Goal: Transaction & Acquisition: Purchase product/service

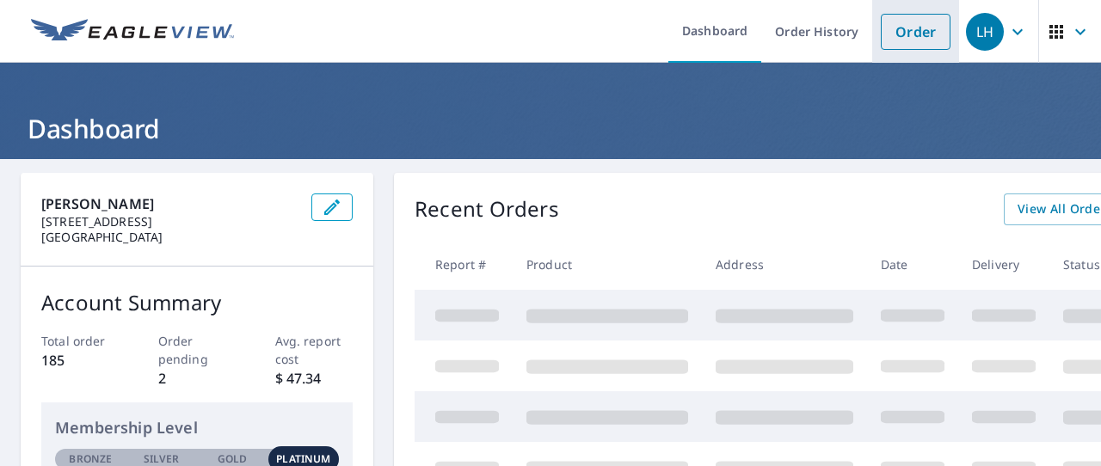
click at [911, 33] on link "Order" at bounding box center [916, 32] width 70 height 36
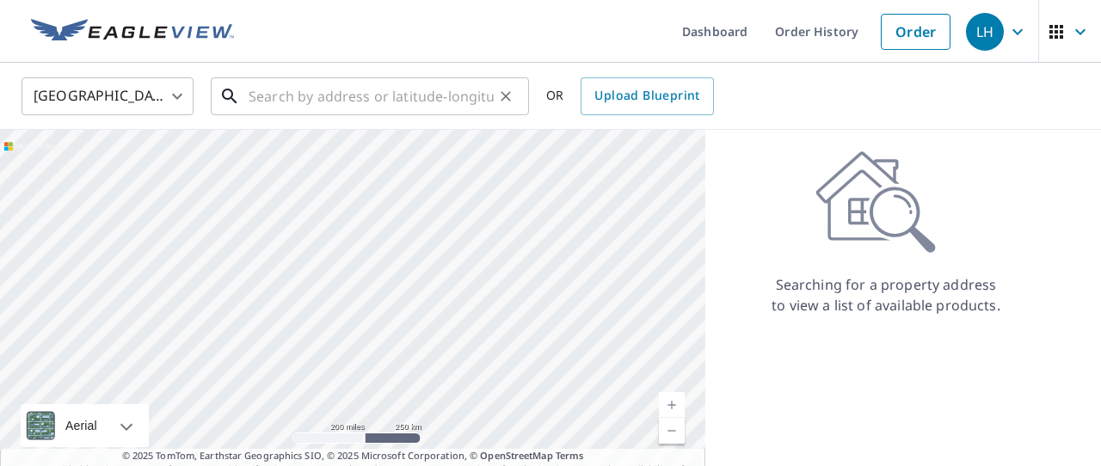
click at [426, 113] on input "text" at bounding box center [371, 96] width 245 height 48
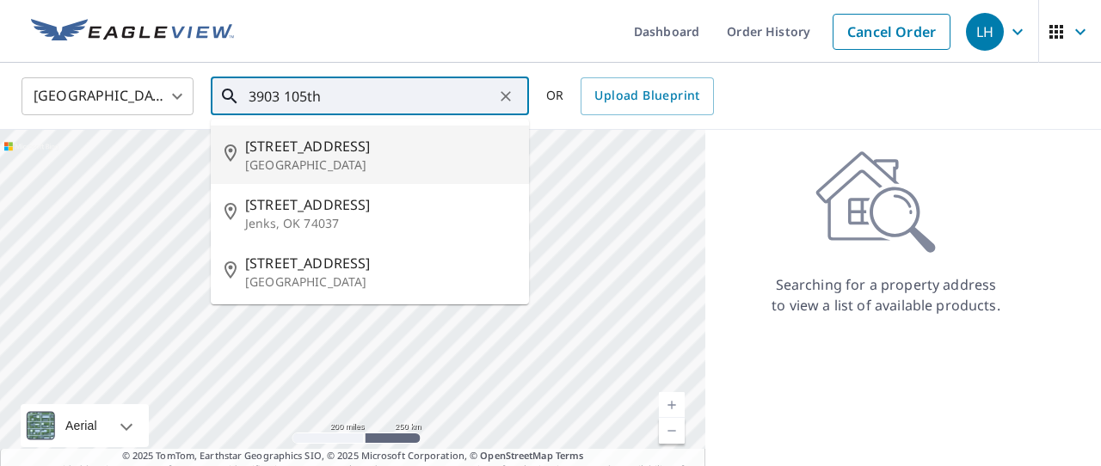
click at [338, 153] on span "[STREET_ADDRESS]" at bounding box center [380, 146] width 270 height 21
type input "[STREET_ADDRESS]"
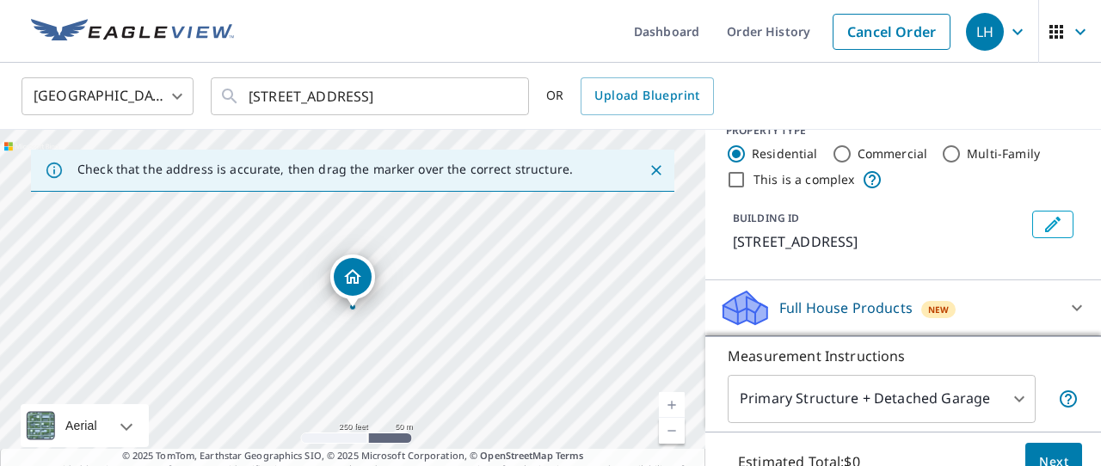
scroll to position [34, 0]
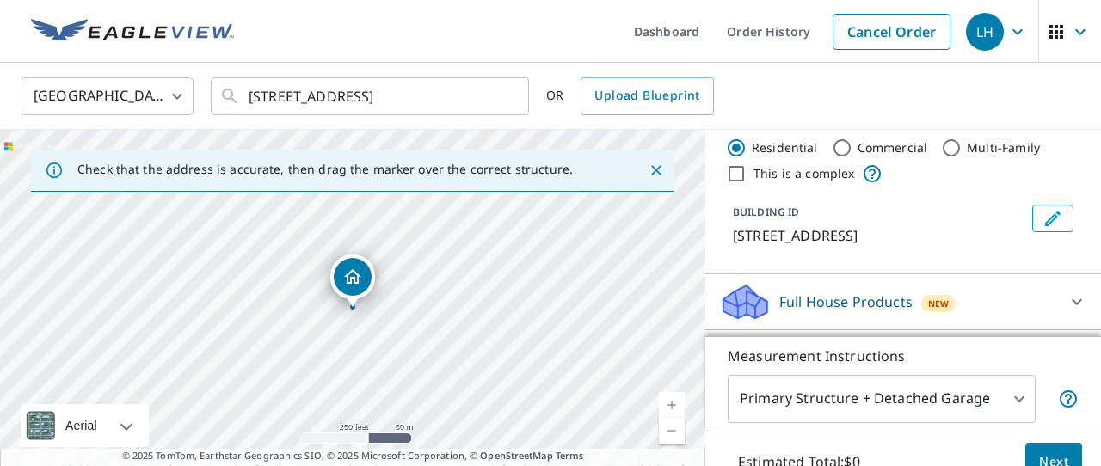
click at [835, 302] on p "Full House Products" at bounding box center [845, 302] width 133 height 21
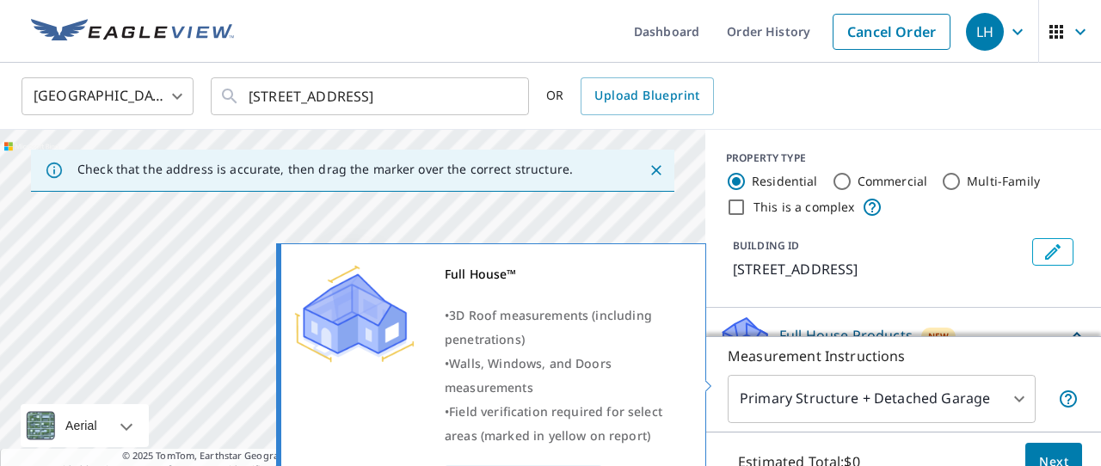
scroll to position [0, 0]
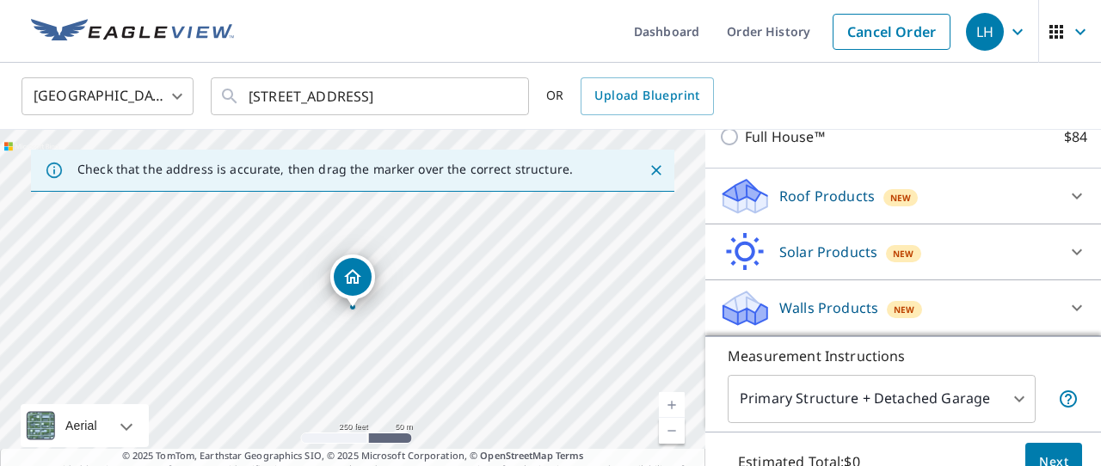
click at [770, 195] on icon at bounding box center [745, 196] width 52 height 40
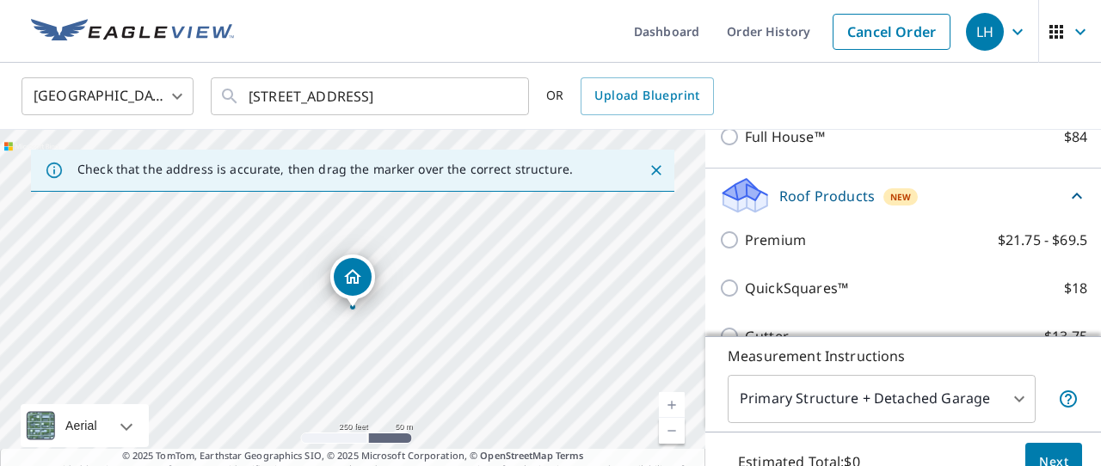
scroll to position [242, 0]
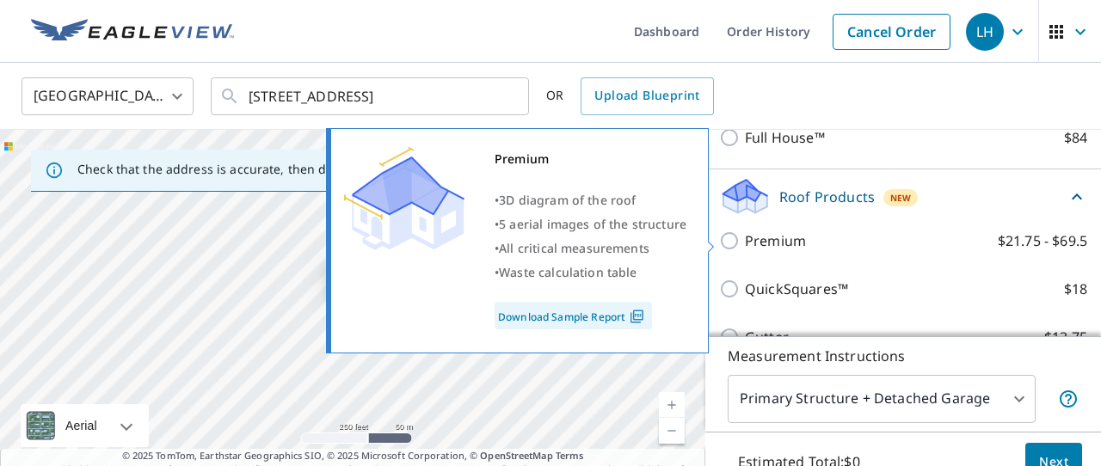
click at [728, 241] on input "Premium $21.75 - $69.5" at bounding box center [732, 241] width 26 height 21
checkbox input "true"
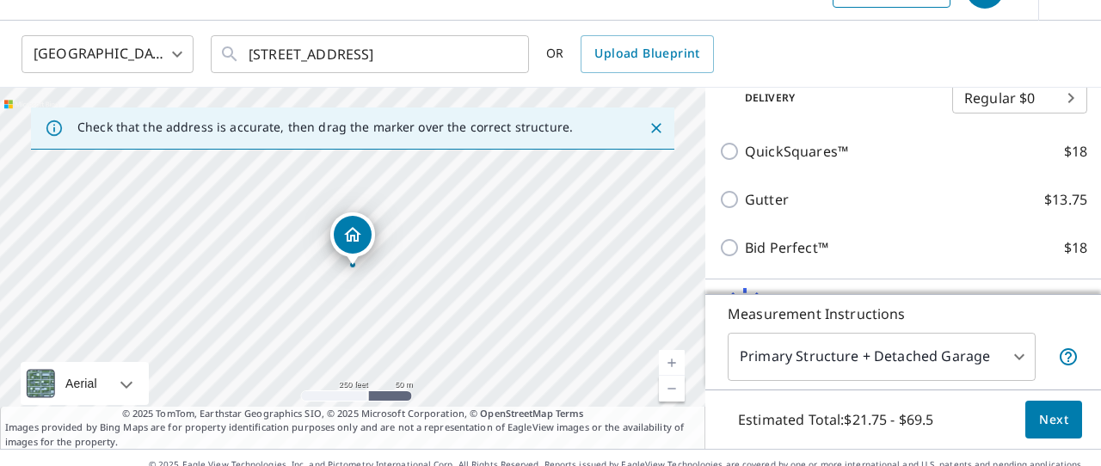
scroll to position [69, 0]
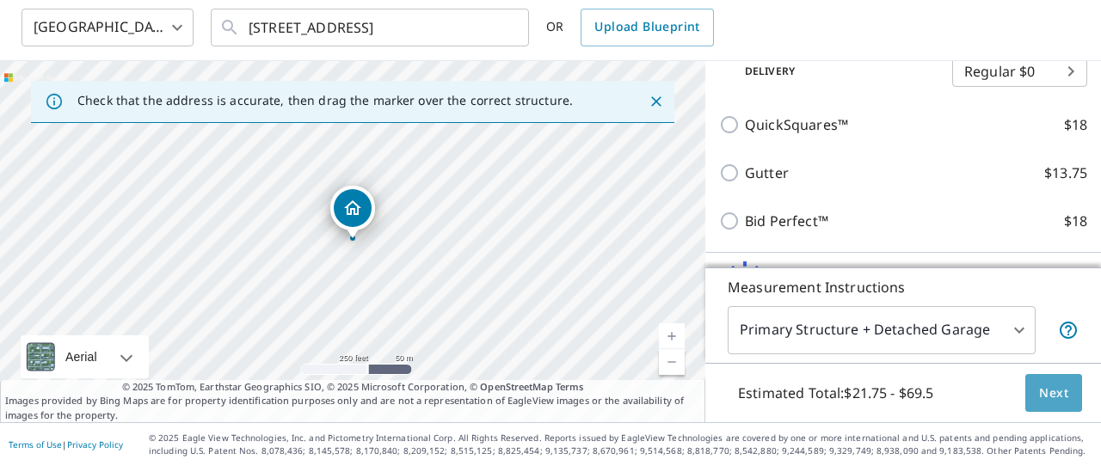
click at [1034, 400] on button "Next" at bounding box center [1053, 393] width 57 height 39
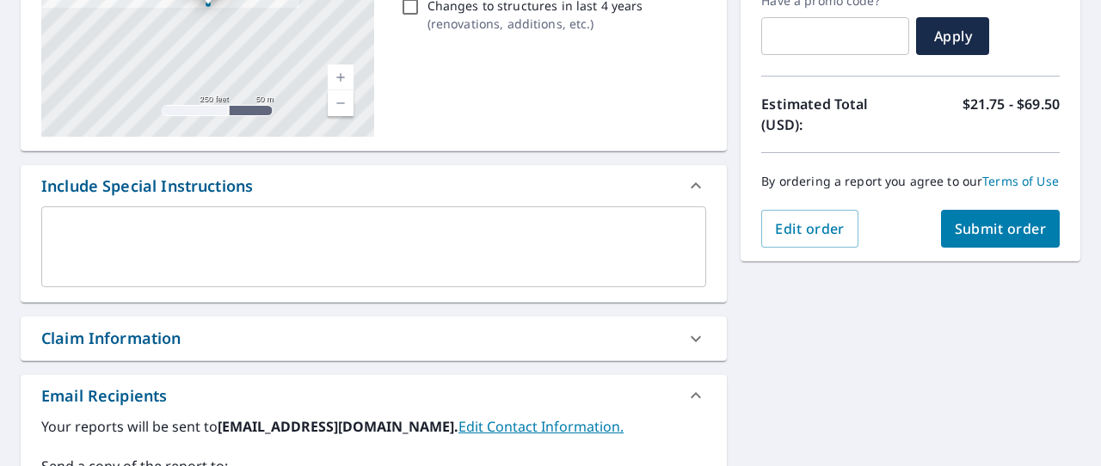
scroll to position [309, 0]
click at [987, 228] on span "Submit order" at bounding box center [1001, 228] width 92 height 19
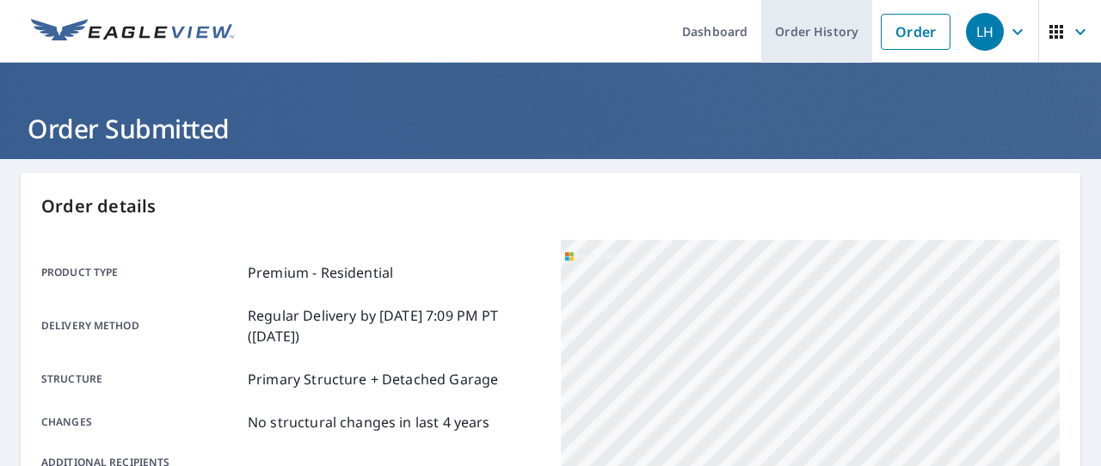
click at [816, 43] on link "Order History" at bounding box center [816, 31] width 111 height 63
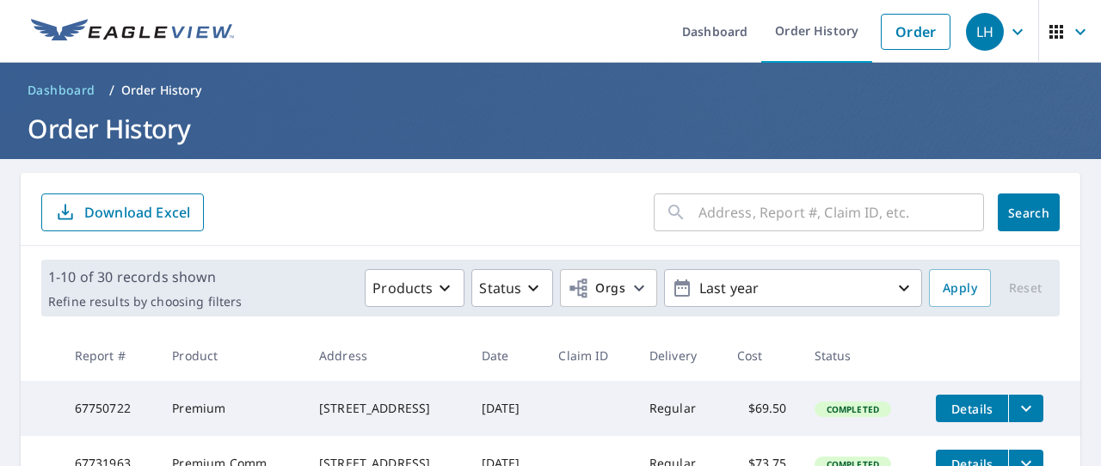
click at [751, 211] on input "text" at bounding box center [842, 212] width 286 height 48
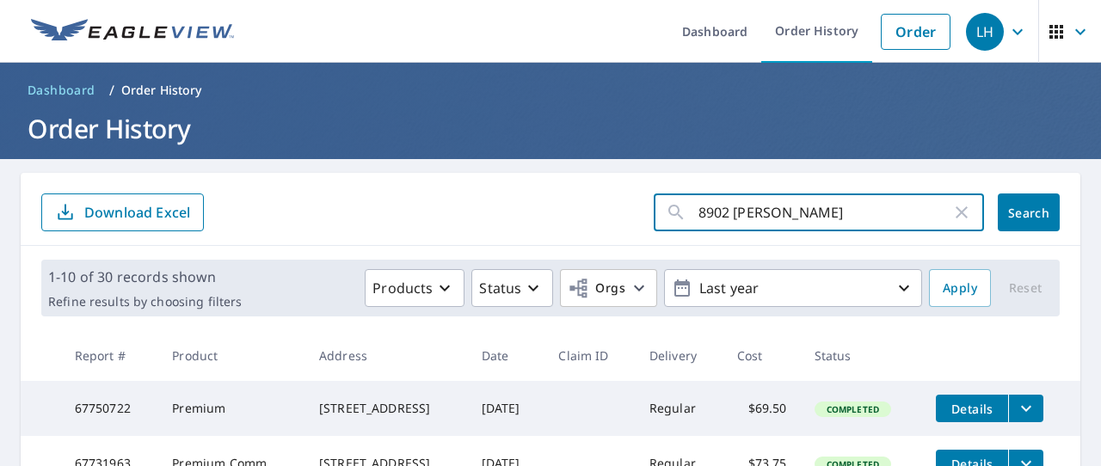
type input "8902 [PERSON_NAME]"
click at [1021, 214] on span "Search" at bounding box center [1029, 213] width 34 height 16
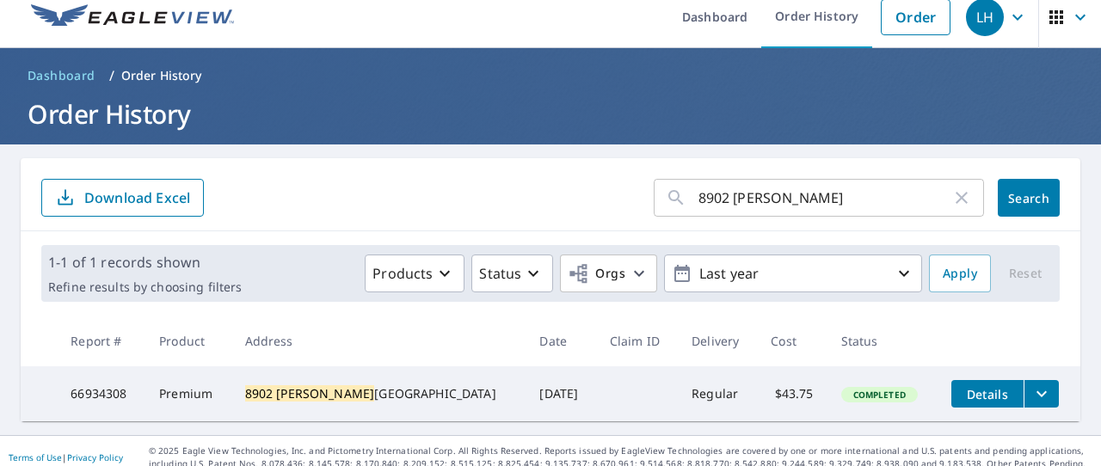
scroll to position [20, 0]
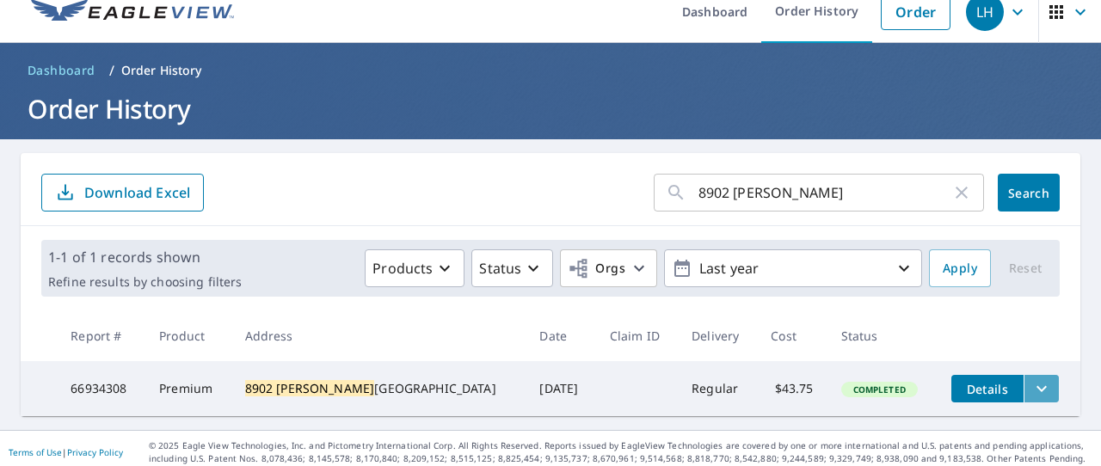
click at [1032, 392] on icon "filesDropdownBtn-66934308" at bounding box center [1042, 389] width 21 height 21
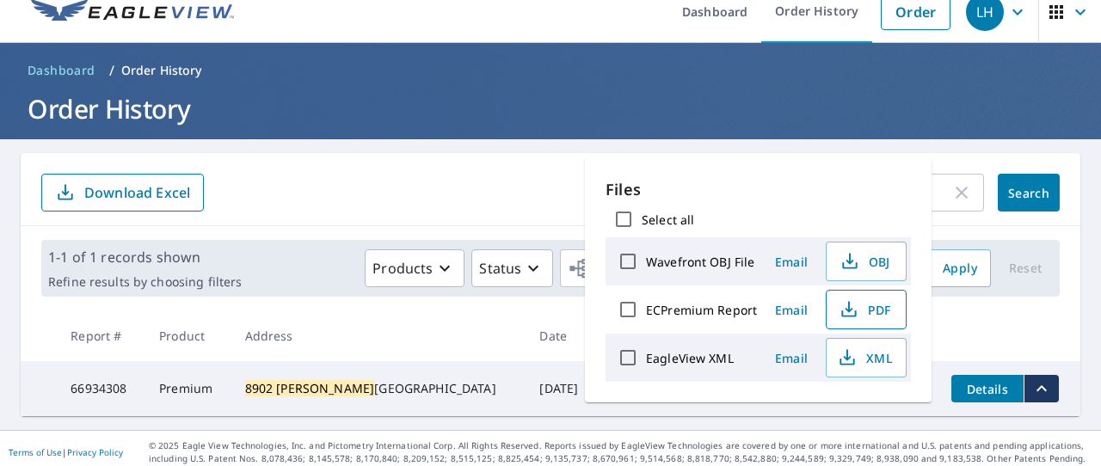
click at [857, 305] on icon "button" at bounding box center [849, 309] width 21 height 21
click at [824, 15] on link "Order History" at bounding box center [816, 11] width 111 height 63
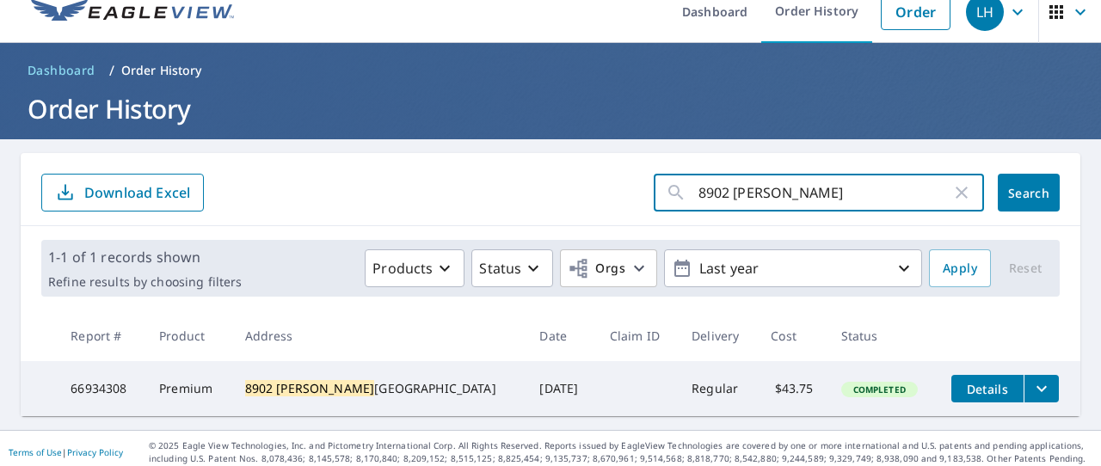
drag, startPoint x: 800, startPoint y: 194, endPoint x: 637, endPoint y: 193, distance: 163.5
click at [637, 193] on form "8902 [PERSON_NAME] ​ Search Download Excel" at bounding box center [550, 193] width 1019 height 38
type input "804 birch"
click at [1029, 193] on button "Search" at bounding box center [1029, 193] width 62 height 38
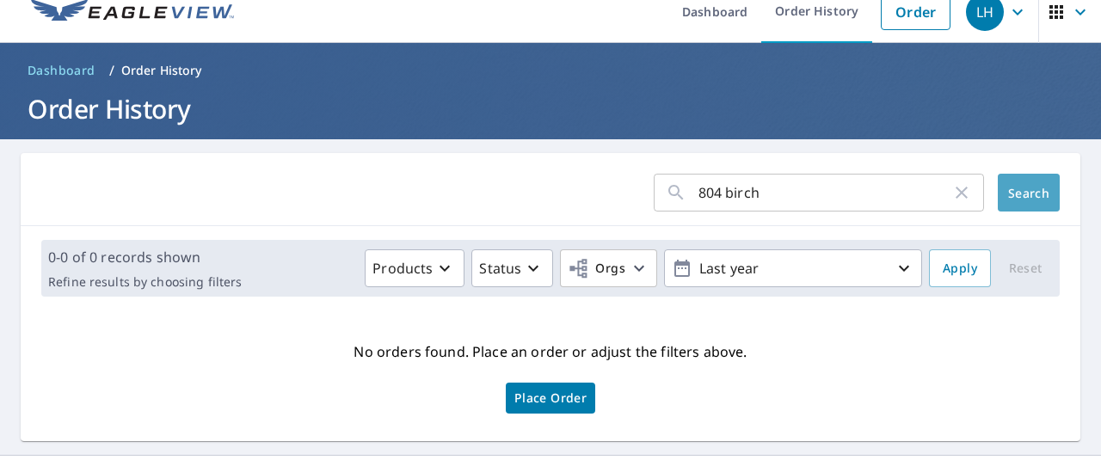
click at [1012, 191] on span "Search" at bounding box center [1029, 193] width 34 height 16
click at [799, 196] on input "804 birch" at bounding box center [825, 193] width 253 height 48
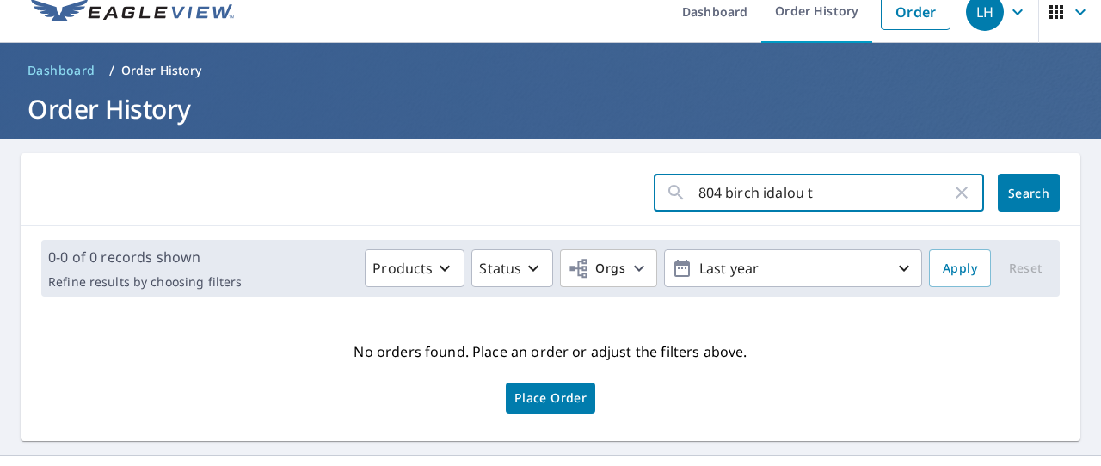
type input "[STREET_ADDRESS]"
click at [1029, 193] on button "Search" at bounding box center [1029, 193] width 62 height 38
